Goal: Transaction & Acquisition: Purchase product/service

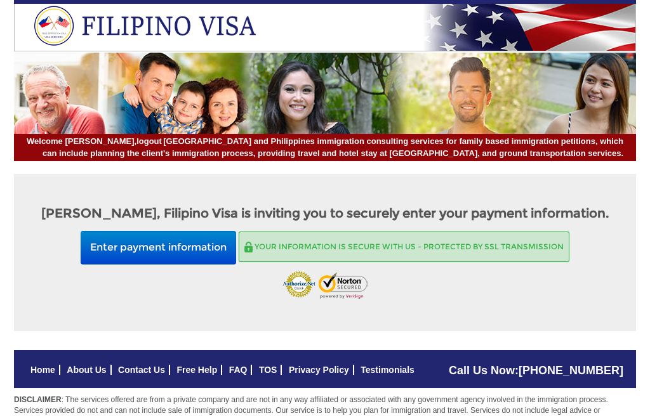
click at [195, 258] on button "Enter payment information" at bounding box center [158, 248] width 155 height 34
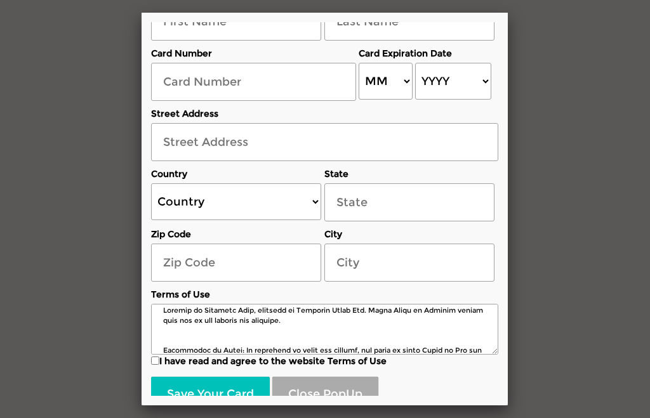
scroll to position [3, 0]
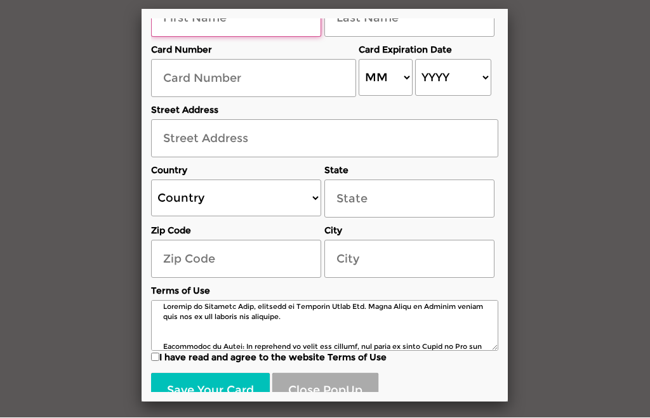
click at [225, 37] on input "text" at bounding box center [236, 18] width 170 height 38
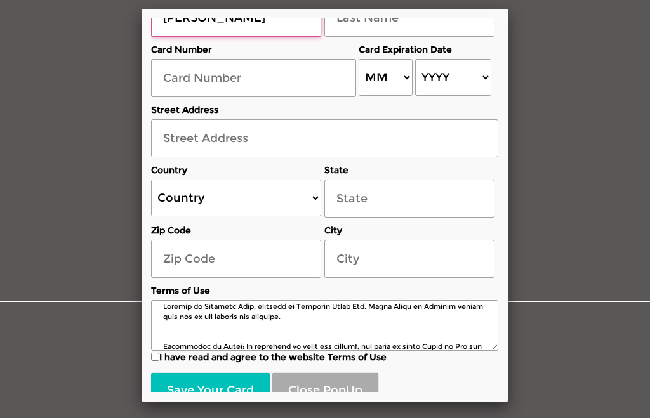
type input "[PERSON_NAME]"
click at [372, 34] on input "text" at bounding box center [409, 18] width 170 height 38
type input "[PERSON_NAME]"
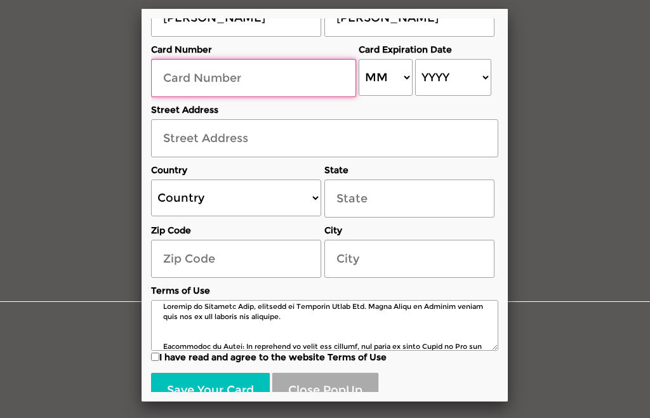
click at [228, 98] on input "text" at bounding box center [253, 79] width 205 height 38
type input "[CREDIT_CARD_NUMBER]"
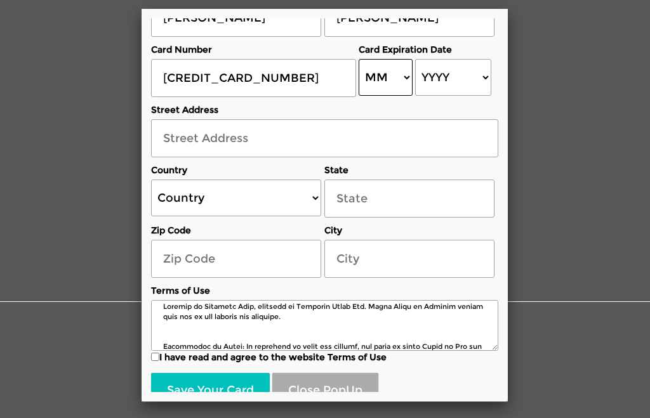
click at [406, 89] on select "MM 01 02 03 04 05 06 07 08 09 10 11 12" at bounding box center [386, 78] width 54 height 37
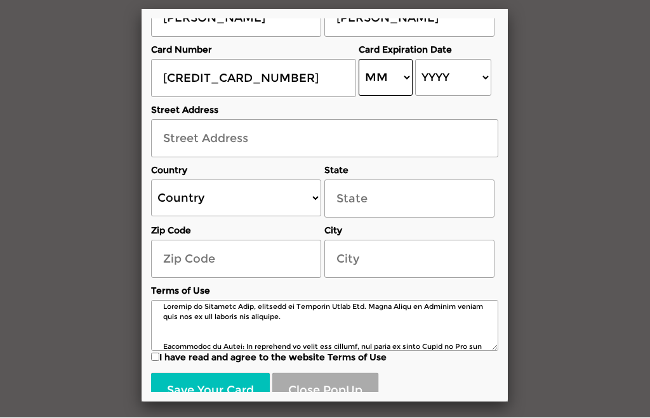
select select "05"
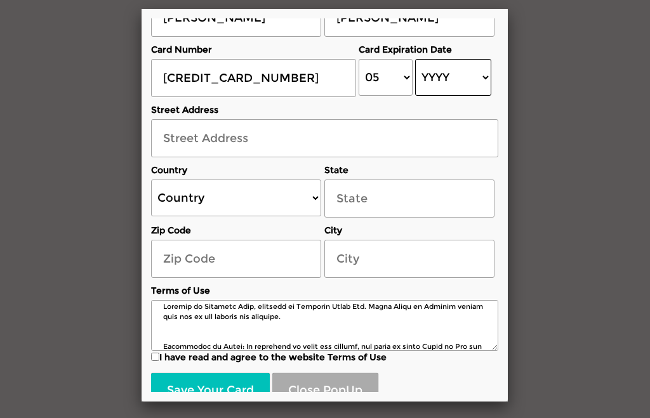
click at [487, 88] on select "YYYY 2025 2026 2027 2028 2029 2030 2031 2032 2033 2034 2035 2036 2037 2038 2039…" at bounding box center [453, 77] width 76 height 37
select select "2029"
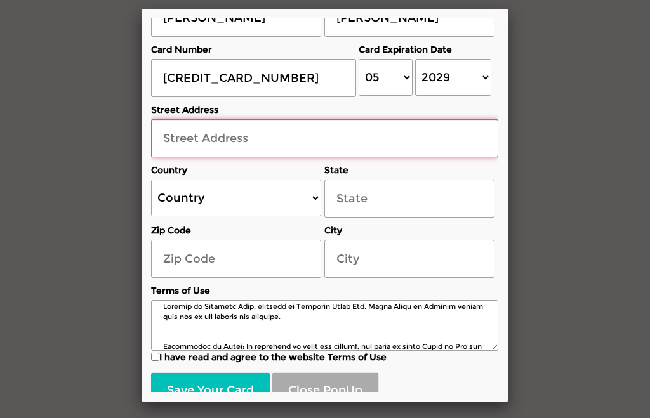
click at [206, 157] on input "text" at bounding box center [324, 138] width 347 height 38
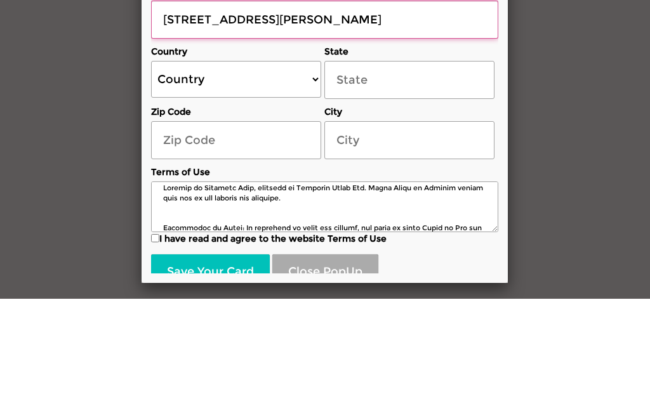
type input "[STREET_ADDRESS][PERSON_NAME]"
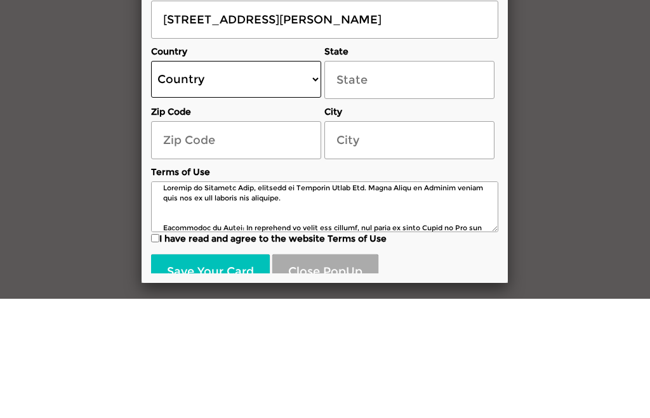
click at [313, 180] on select "Country [GEOGRAPHIC_DATA] [GEOGRAPHIC_DATA] [GEOGRAPHIC_DATA] [GEOGRAPHIC_DATA]…" at bounding box center [236, 198] width 170 height 37
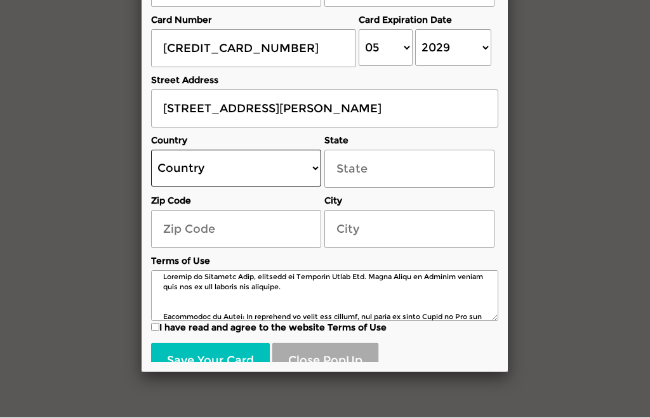
select select "US"
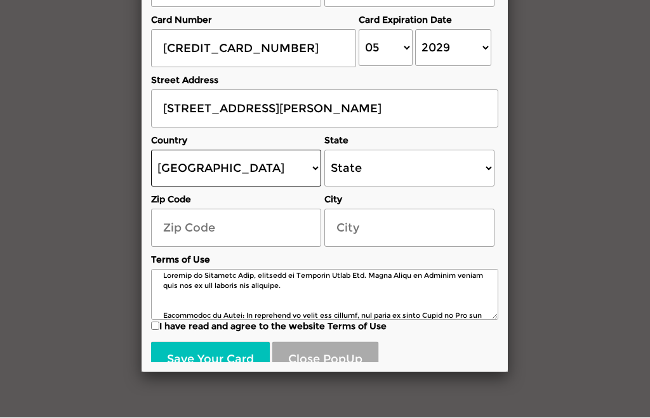
scroll to position [0, 0]
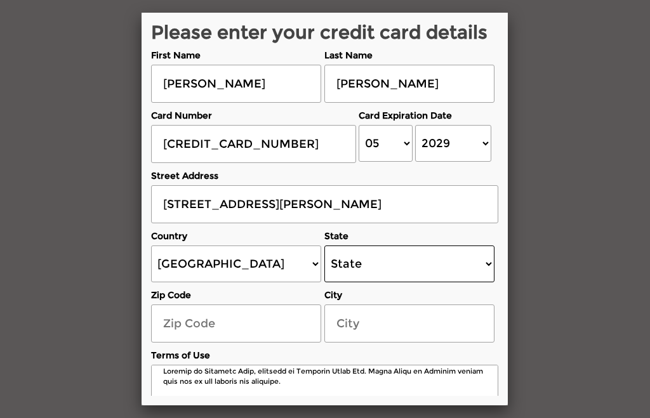
click at [491, 274] on select "State [US_STATE] [US_STATE] [US_STATE] [US_STATE] [US_STATE] [US_STATE] [US_STA…" at bounding box center [409, 264] width 170 height 37
select select "[US_STATE]"
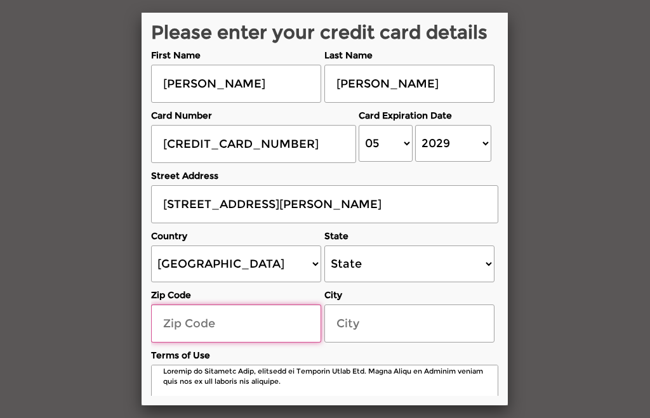
click at [210, 328] on input "text" at bounding box center [236, 324] width 170 height 38
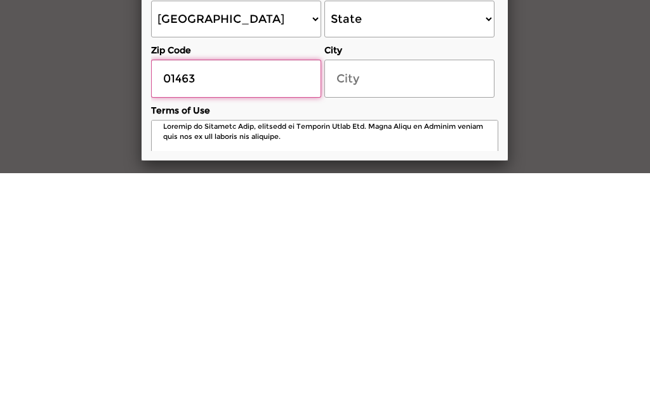
scroll to position [7, 0]
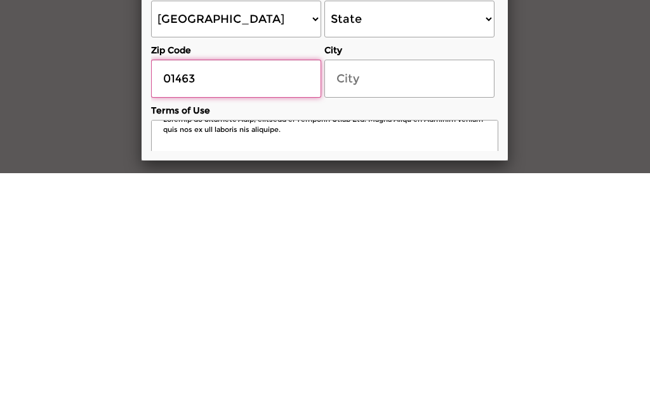
type input "01463"
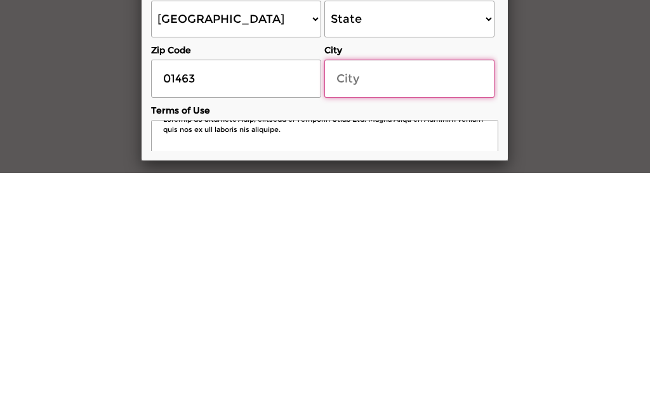
click at [369, 305] on input "text" at bounding box center [409, 324] width 170 height 38
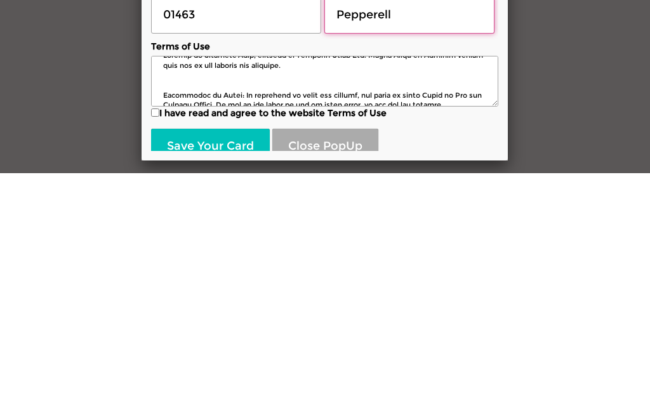
scroll to position [67, 0]
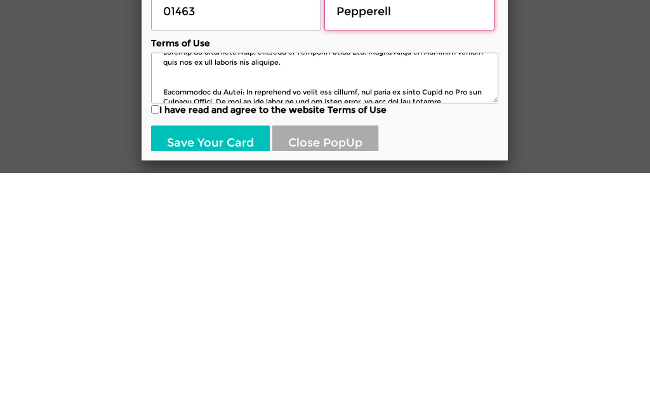
type input "Pepperell"
click at [152, 350] on input "I have read and agree to the website Terms of Use" at bounding box center [155, 354] width 8 height 8
checkbox input "true"
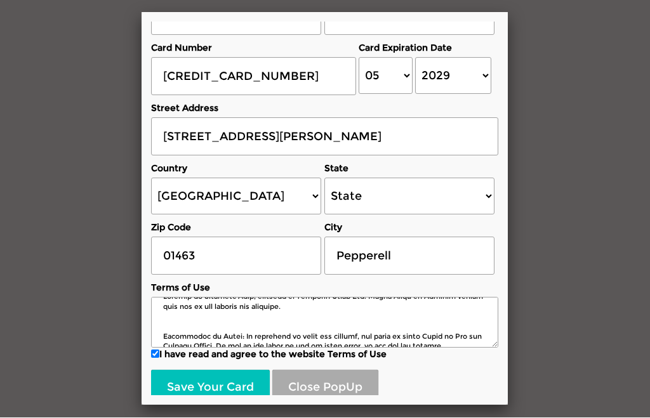
click at [202, 390] on button "Save Your Card" at bounding box center [210, 389] width 119 height 36
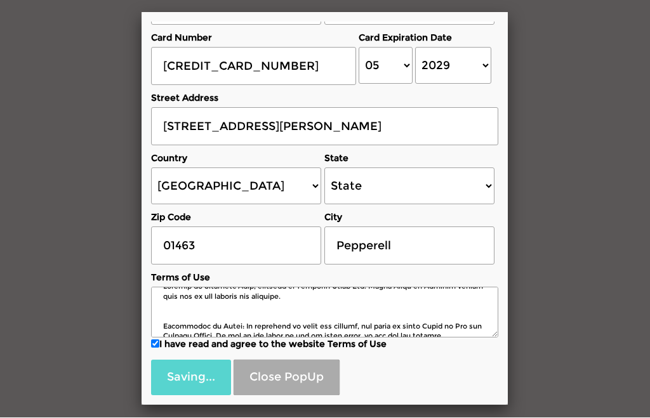
scroll to position [79, 0]
click at [195, 375] on div "Saving... Close PopUp" at bounding box center [324, 375] width 347 height 42
click at [202, 378] on div "Saving... Close PopUp" at bounding box center [324, 375] width 347 height 42
click at [197, 377] on div "Saving... Close PopUp" at bounding box center [324, 375] width 347 height 42
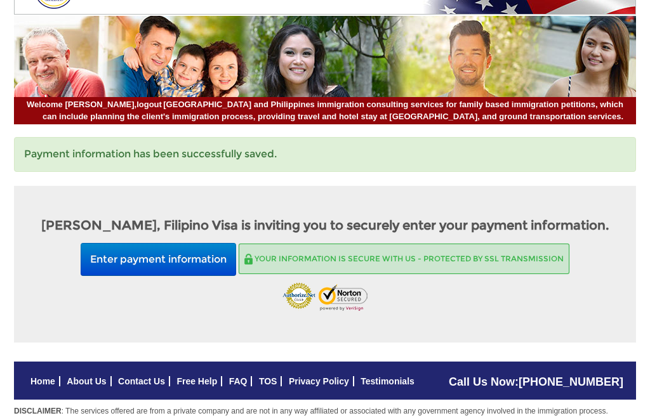
scroll to position [39, 0]
